Goal: Obtain resource: Download file/media

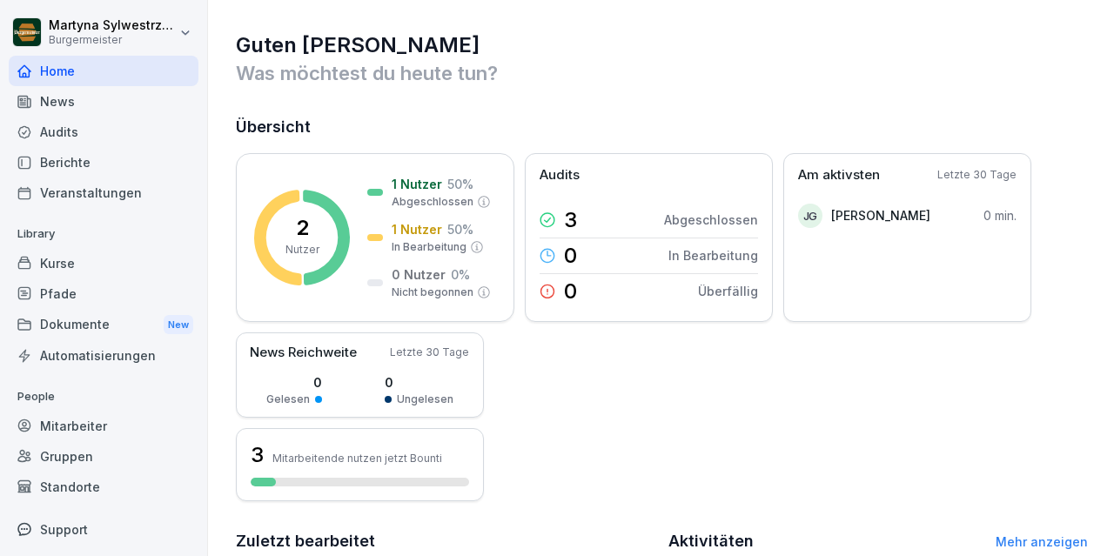
click at [125, 140] on div "Audits" at bounding box center [104, 132] width 190 height 30
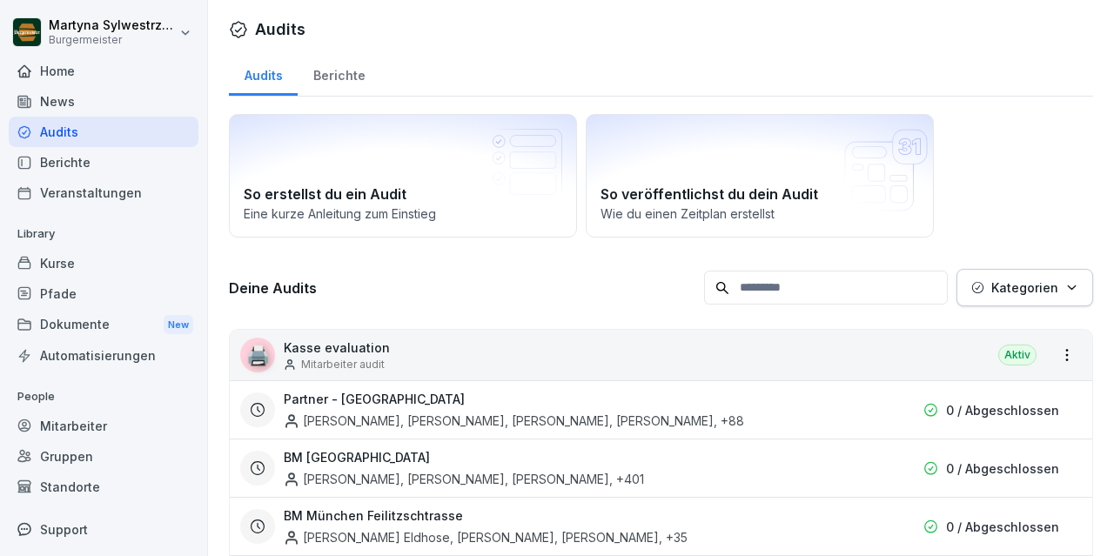
click at [83, 157] on div "Berichte" at bounding box center [104, 162] width 190 height 30
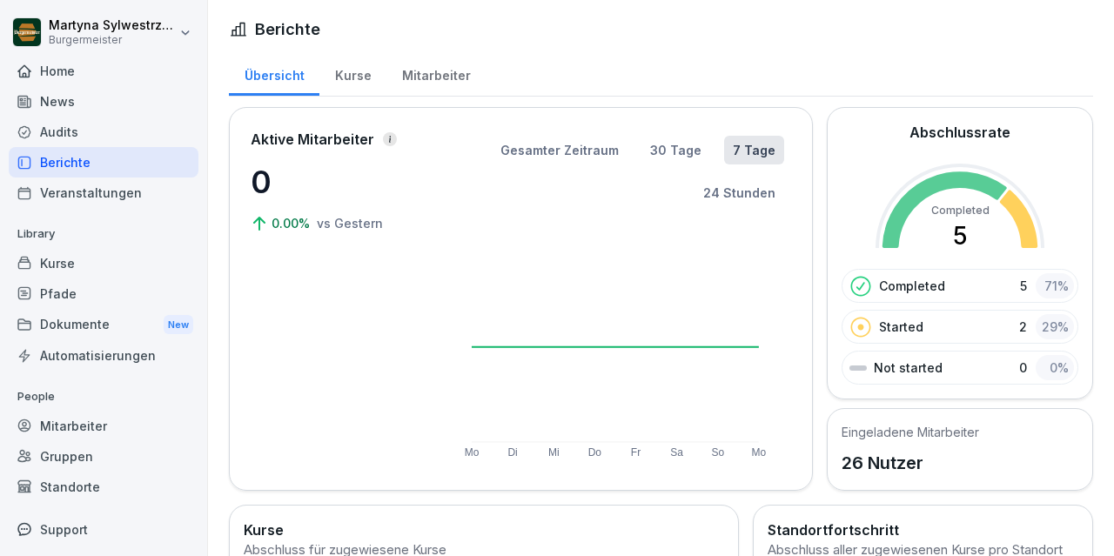
click at [83, 130] on div "Audits" at bounding box center [104, 132] width 190 height 30
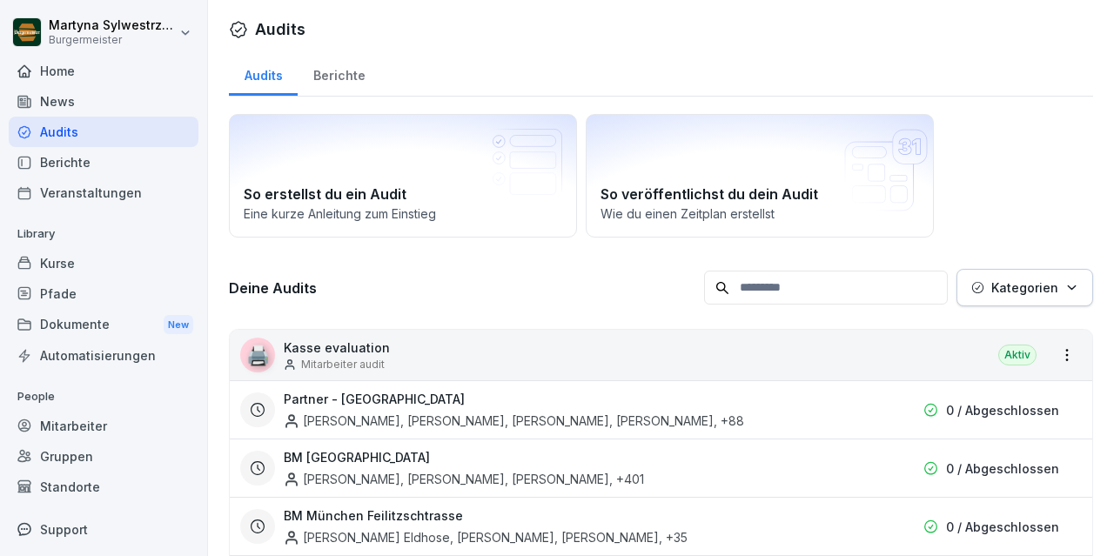
click at [342, 69] on div "Berichte" at bounding box center [339, 73] width 83 height 44
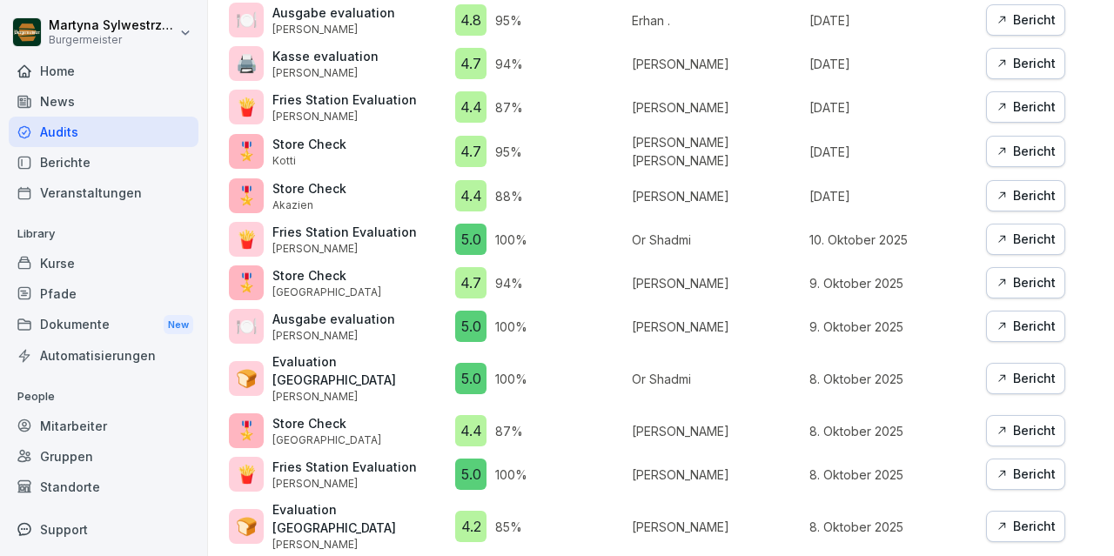
scroll to position [759, 0]
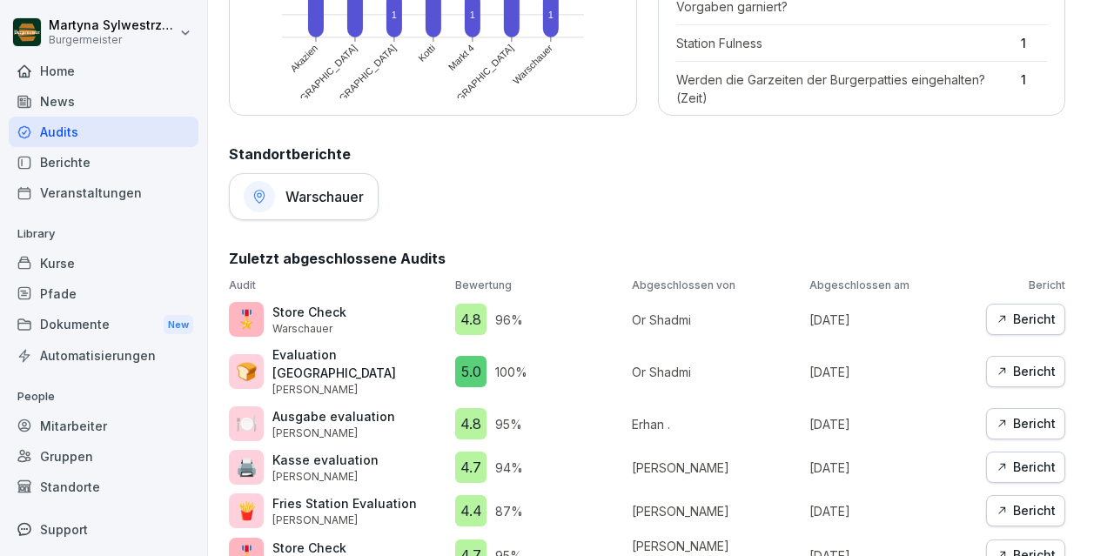
click at [1037, 324] on div "Bericht" at bounding box center [1025, 319] width 60 height 19
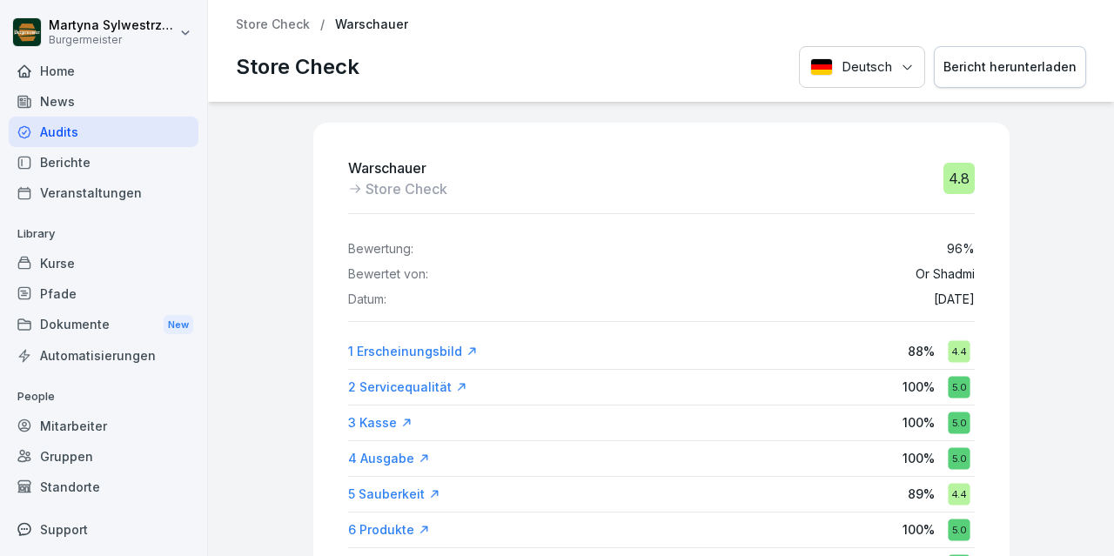
click at [1019, 67] on div "Bericht herunterladen" at bounding box center [1009, 66] width 133 height 19
click at [102, 69] on div "Home" at bounding box center [104, 71] width 190 height 30
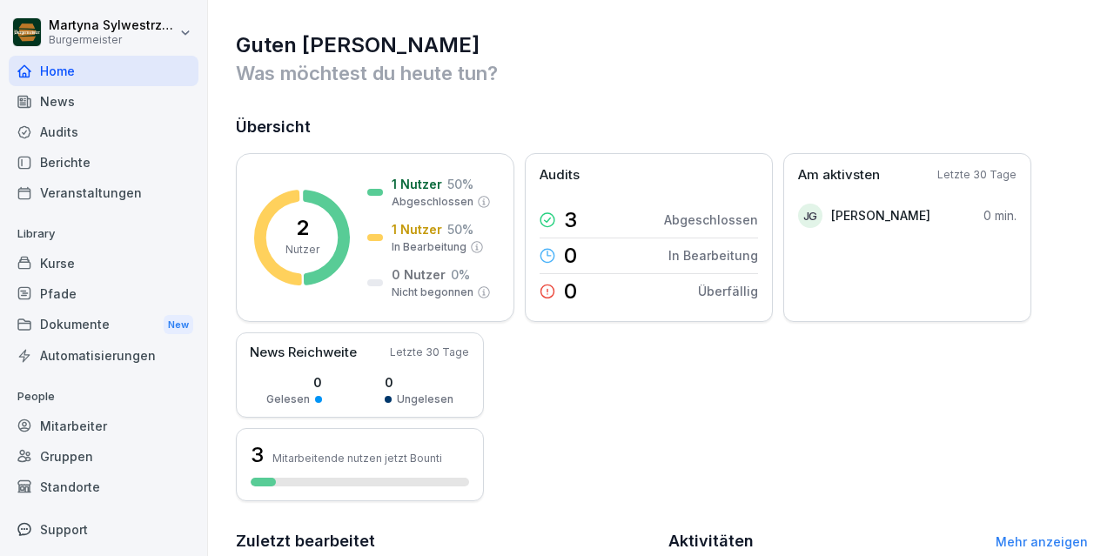
scroll to position [303, 0]
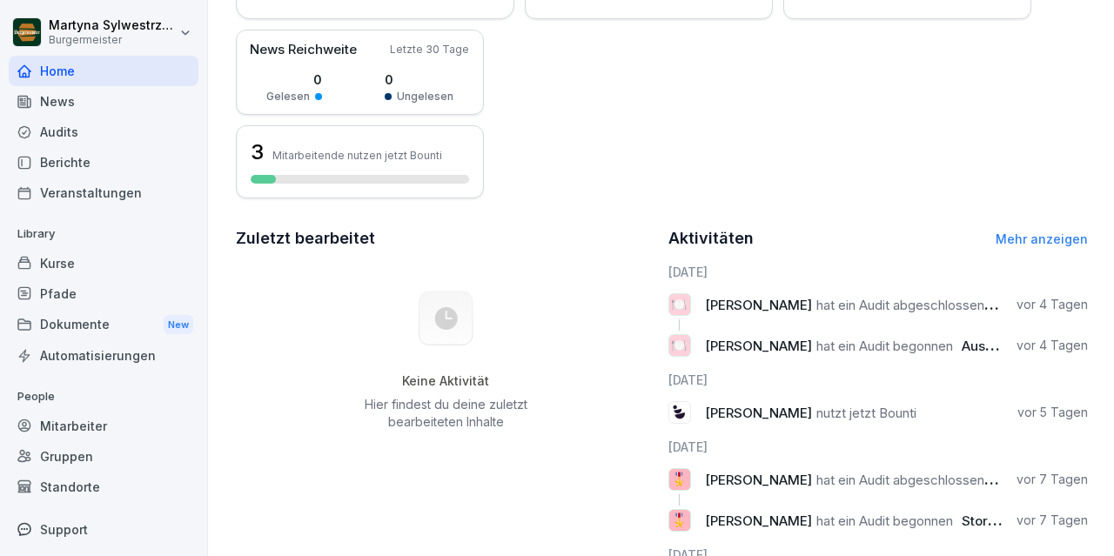
click at [1050, 239] on link "Mehr anzeigen" at bounding box center [1041, 238] width 92 height 15
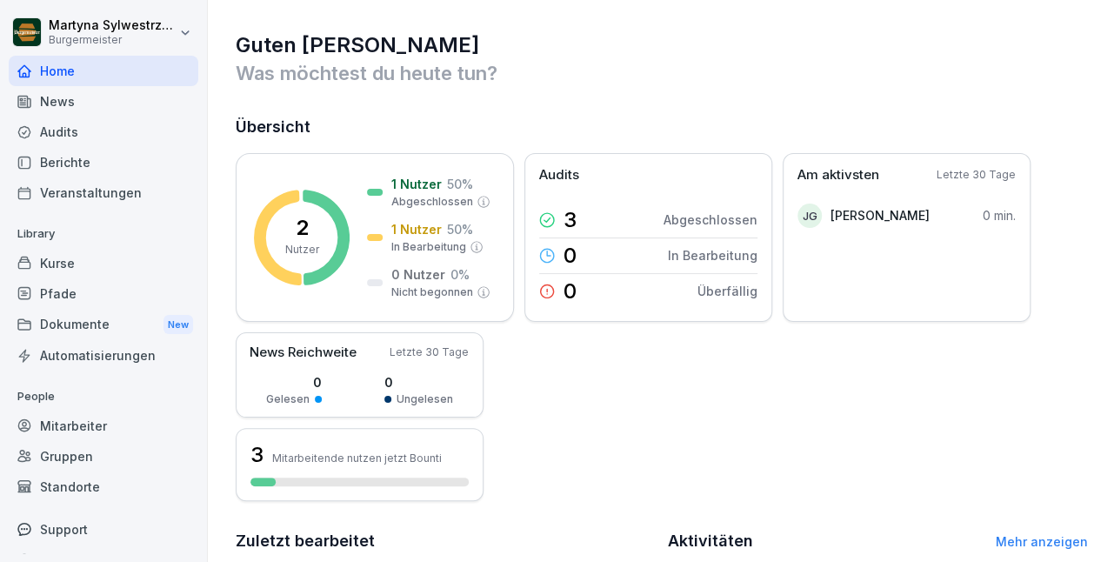
click at [83, 161] on div "Berichte" at bounding box center [104, 162] width 190 height 30
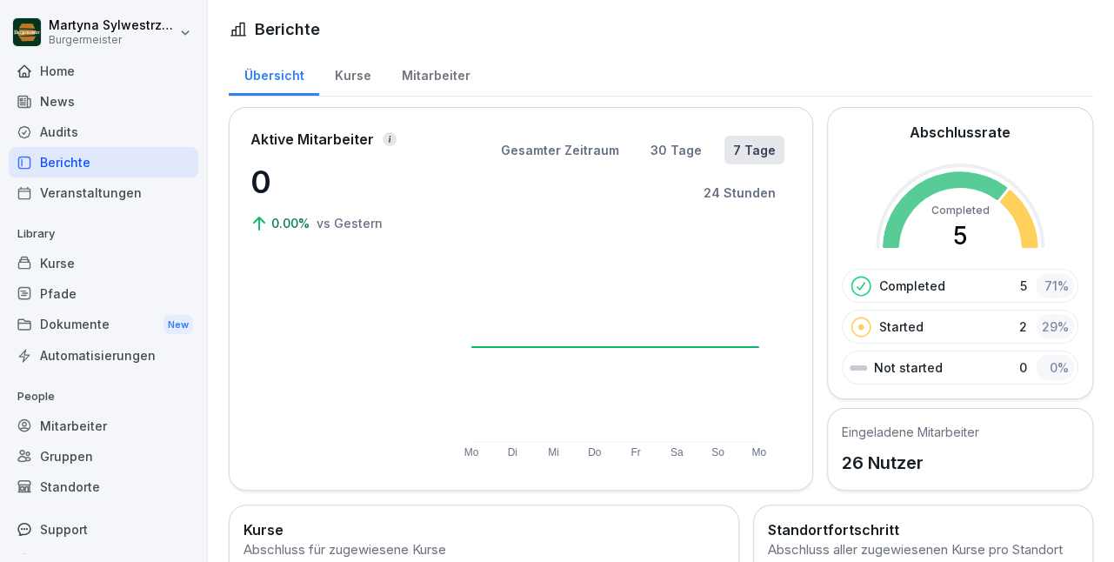
click at [78, 125] on div "Audits" at bounding box center [104, 132] width 190 height 30
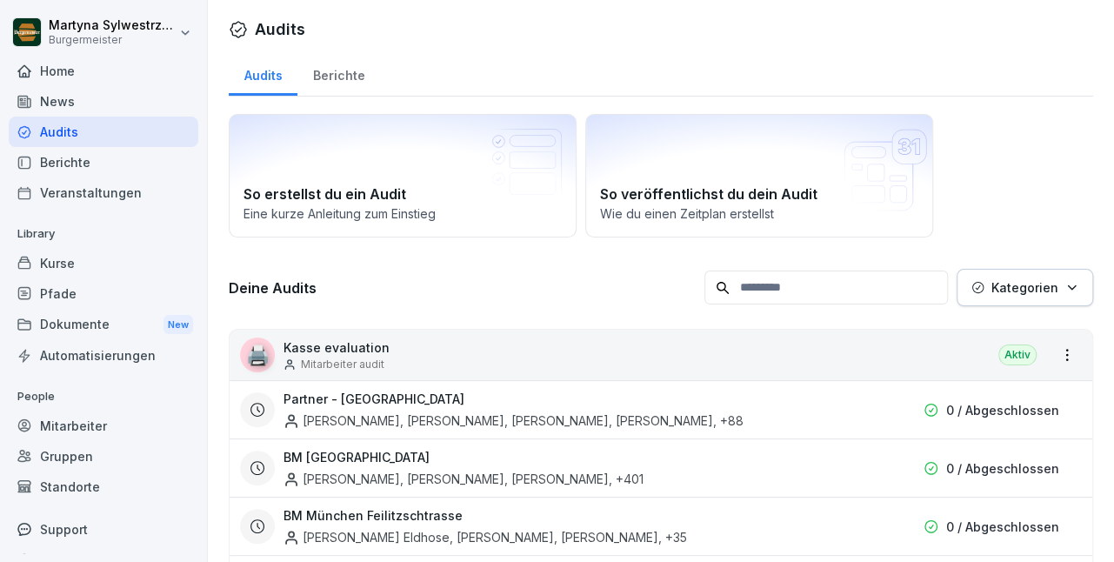
click at [331, 79] on div "Berichte" at bounding box center [339, 73] width 83 height 44
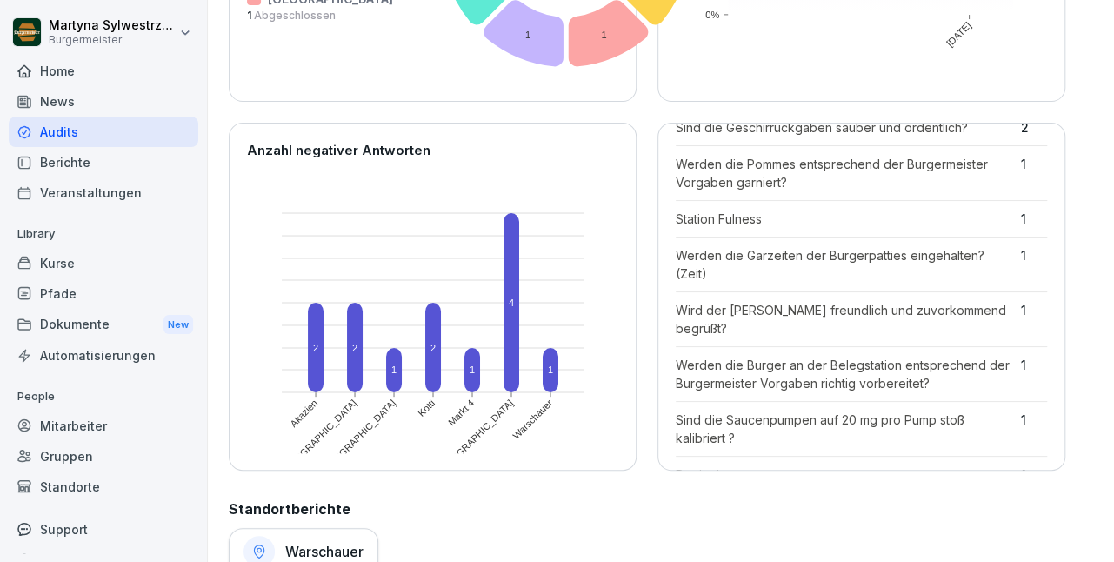
scroll to position [807, 0]
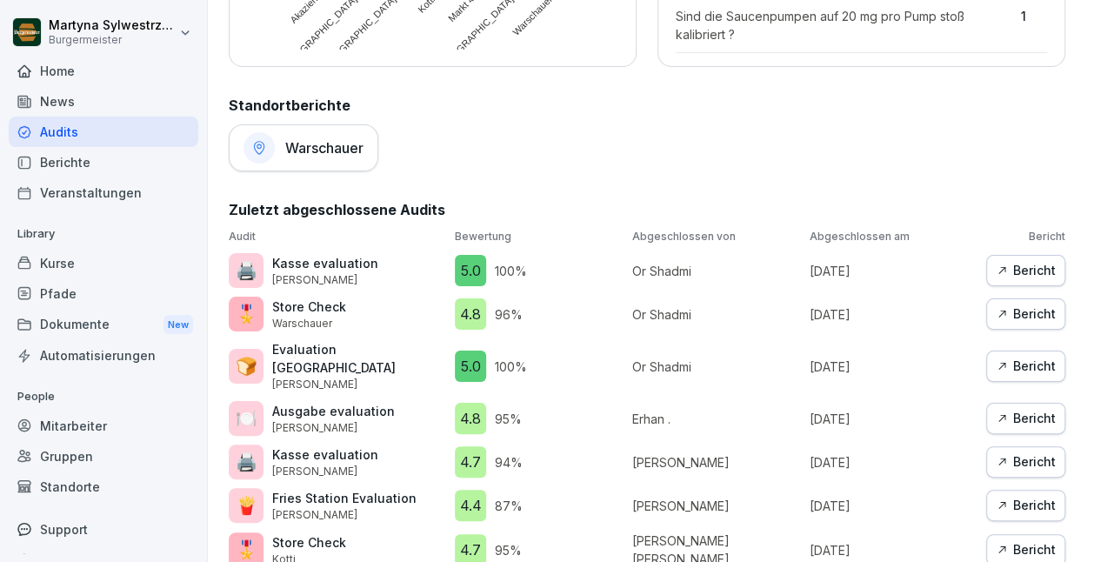
click at [1005, 311] on icon "button" at bounding box center [1002, 314] width 7 height 7
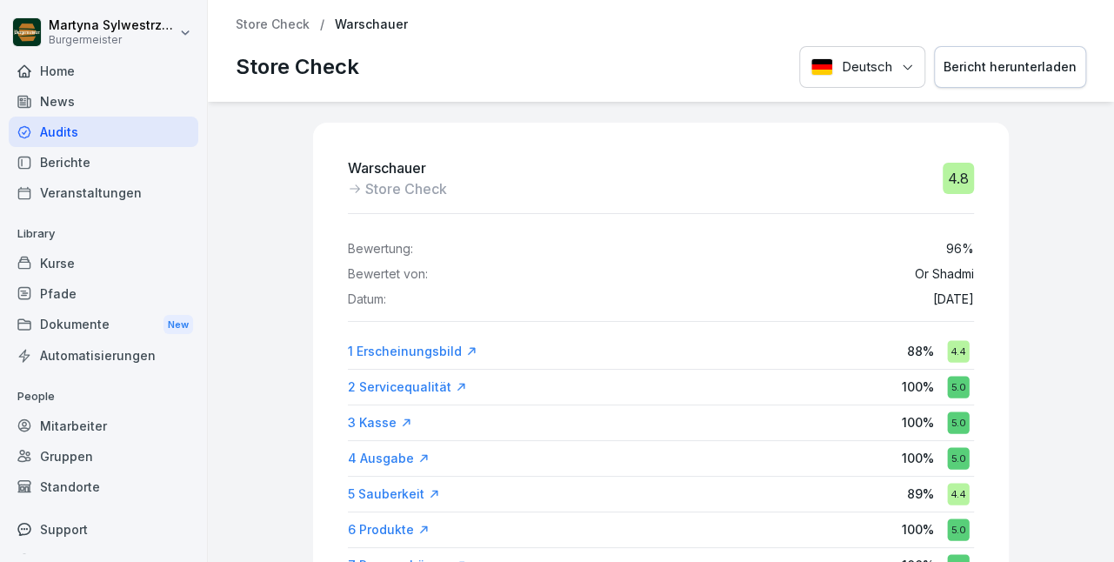
click at [1017, 72] on div "Bericht herunterladen" at bounding box center [1010, 66] width 133 height 19
